Goal: Information Seeking & Learning: Find specific fact

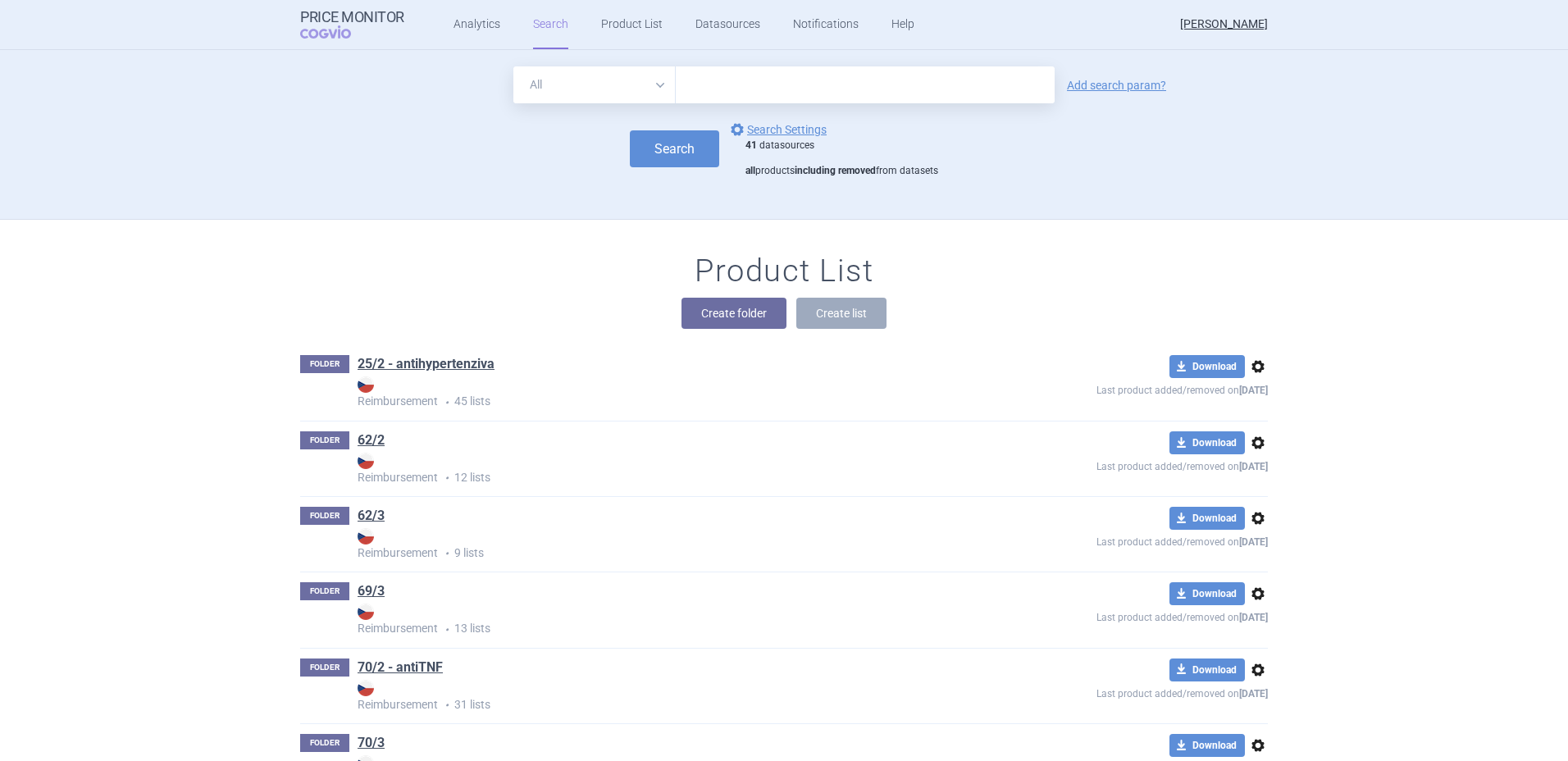
click at [755, 84] on input "text" at bounding box center [866, 84] width 379 height 37
type input "skyclarys"
click button "Search" at bounding box center [674, 148] width 89 height 37
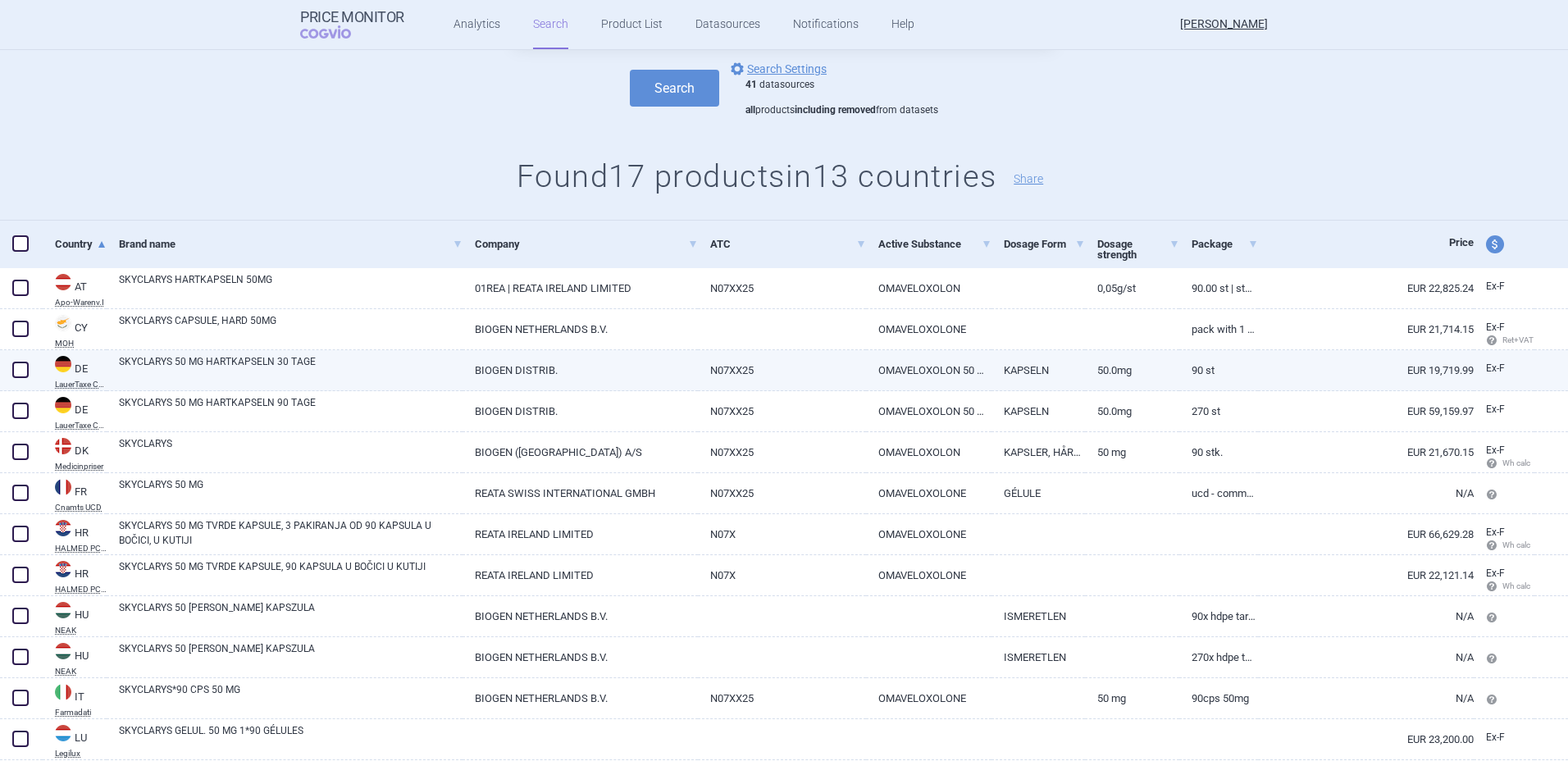
scroll to position [93, 0]
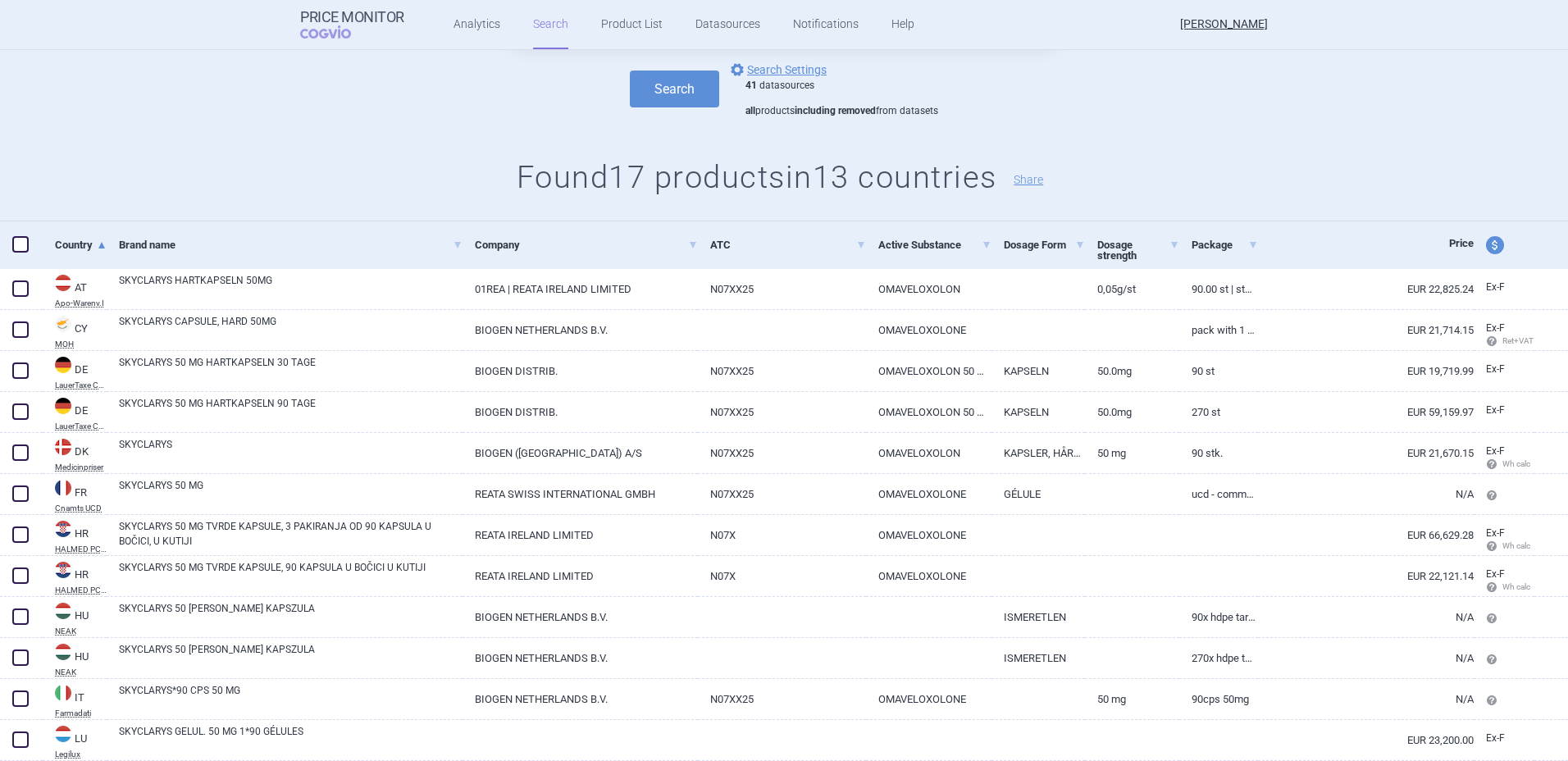
click at [1486, 251] on span "price and currency" at bounding box center [1495, 245] width 18 height 18
select select "ex-factory"
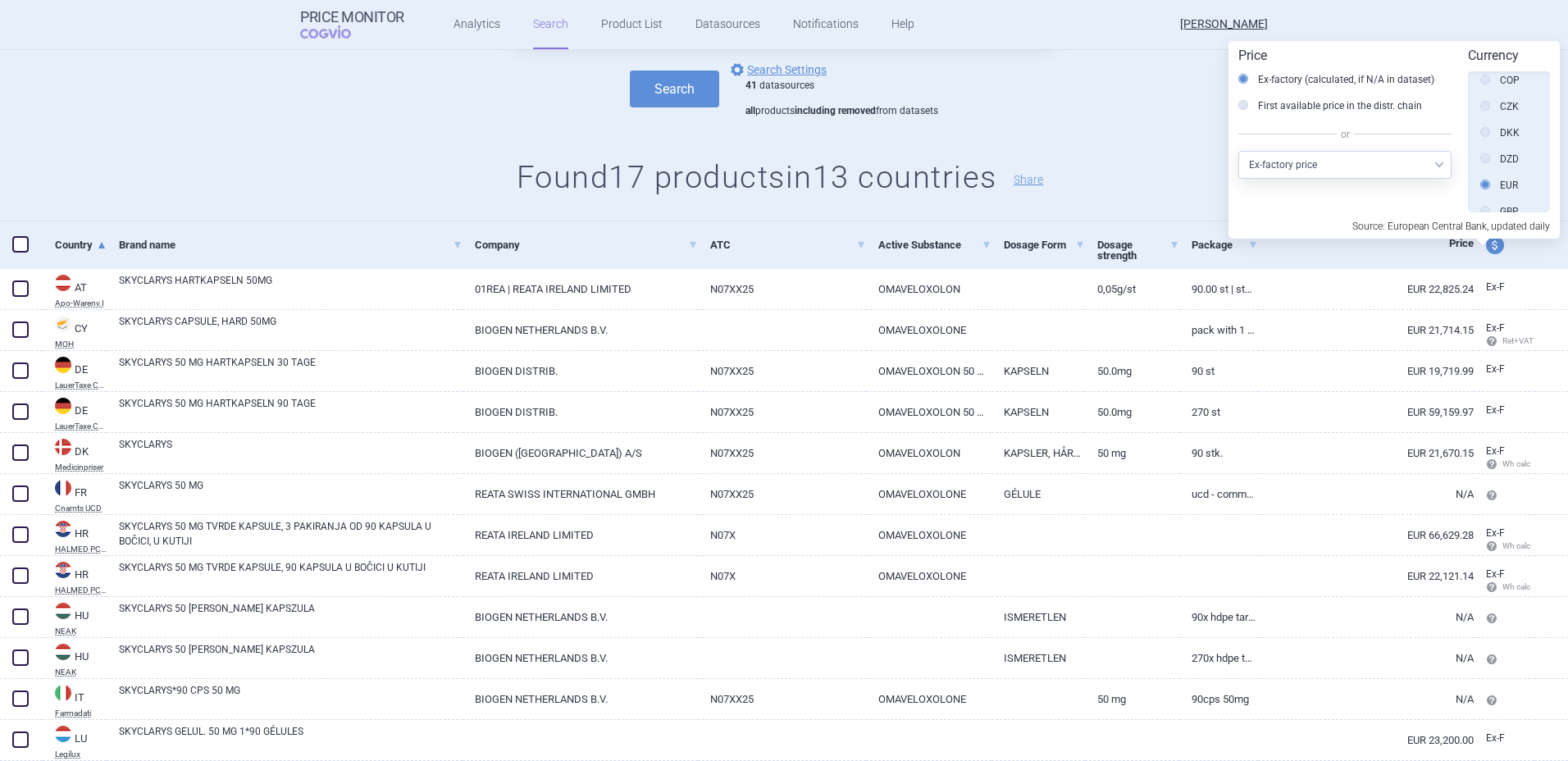
scroll to position [271, 0]
click at [1510, 103] on label "CZK" at bounding box center [1500, 107] width 38 height 16
click at [1498, 103] on input "CZK" at bounding box center [1488, 108] width 16 height 16
